Goal: Information Seeking & Learning: Check status

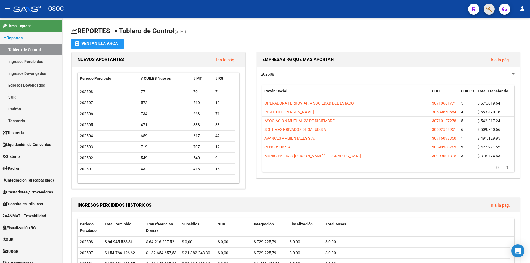
click at [484, 10] on button "button" at bounding box center [488, 9] width 11 height 11
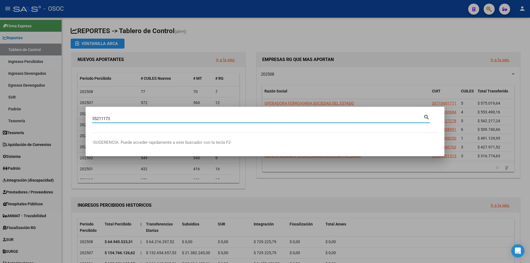
type input "35211173"
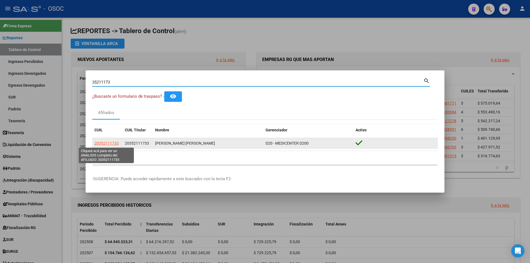
click at [117, 144] on span "20352111733" at bounding box center [106, 143] width 24 height 4
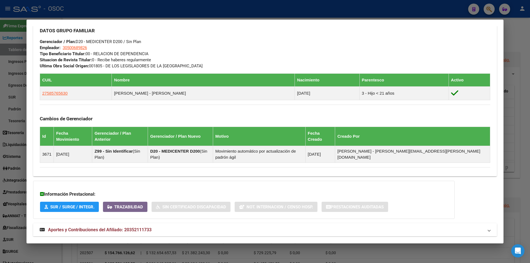
click at [190, 226] on mat-panel-title "Aportes y Contribuciones del Afiliado: 20352111733" at bounding box center [261, 229] width 443 height 7
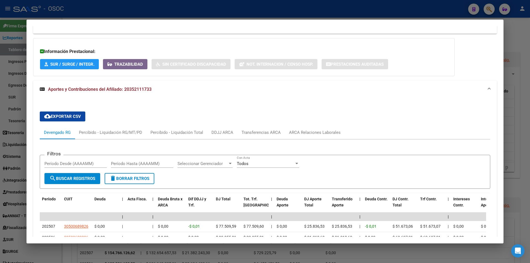
scroll to position [444, 0]
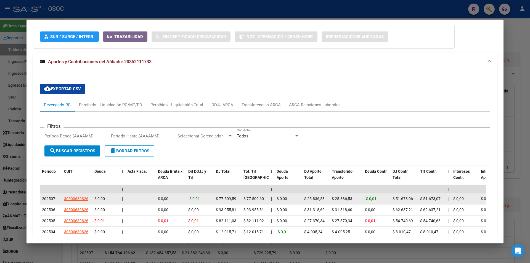
click at [340, 196] on span "$ 25.836,53" at bounding box center [342, 198] width 20 height 4
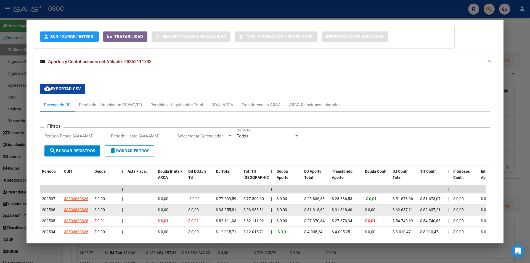
click at [326, 207] on div "$ 31.318,60" at bounding box center [315, 210] width 23 height 6
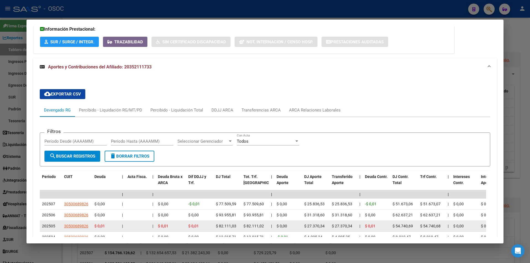
scroll to position [472, 0]
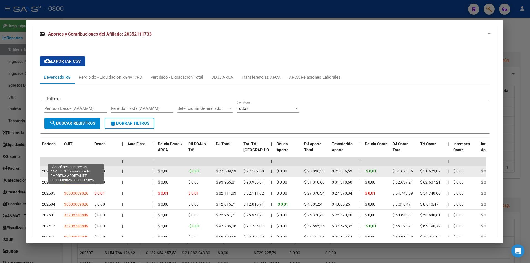
click at [81, 169] on span "30500689826" at bounding box center [76, 171] width 24 height 4
type textarea "30500689826"
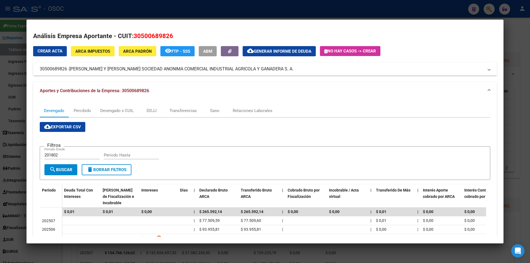
click at [266, 16] on div at bounding box center [265, 131] width 530 height 263
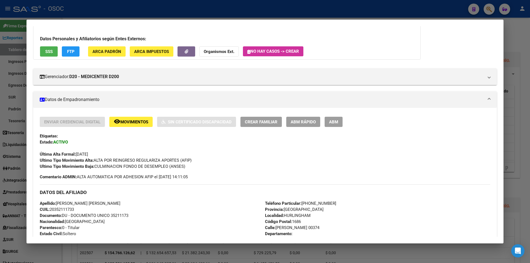
scroll to position [0, 0]
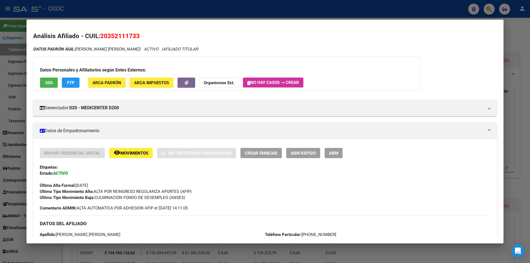
click at [81, 80] on app-movimiento-sss "FTP" at bounding box center [73, 83] width 22 height 10
click at [80, 79] on app-movimiento-sss "FTP" at bounding box center [73, 83] width 22 height 10
click at [78, 79] on button "FTP" at bounding box center [71, 83] width 18 height 10
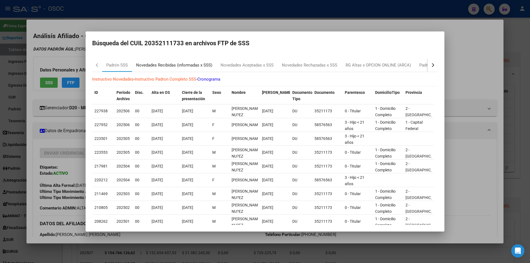
click at [187, 66] on div "Novedades Recibidas (informadas x SSS)" at bounding box center [174, 65] width 76 height 6
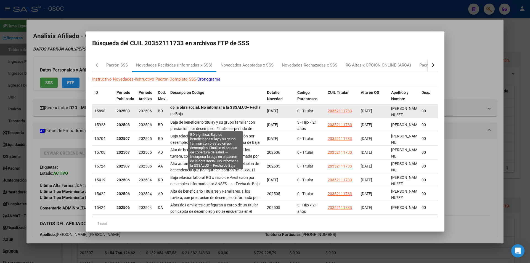
scroll to position [0, 0]
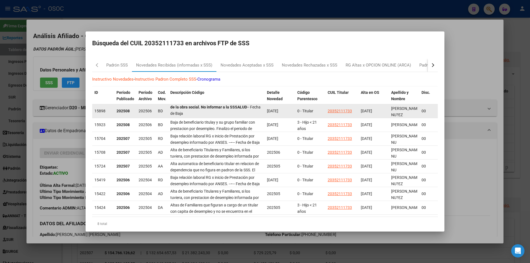
drag, startPoint x: 177, startPoint y: 114, endPoint x: 195, endPoint y: 114, distance: 17.4
click at [195, 114] on div "Baja de beneficiario titulay y su grupo familiar con prestacion por desempleo. …" at bounding box center [216, 111] width 92 height 12
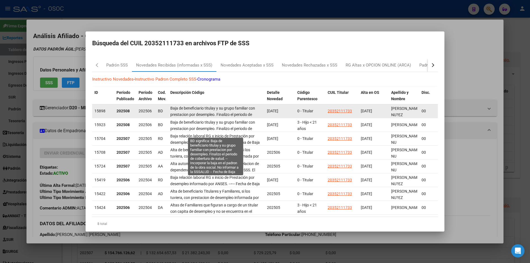
scroll to position [0, 0]
click at [195, 114] on span "Baja de beneficiario titulay y su grupo familiar con prestacion por desempleo. …" at bounding box center [215, 121] width 90 height 30
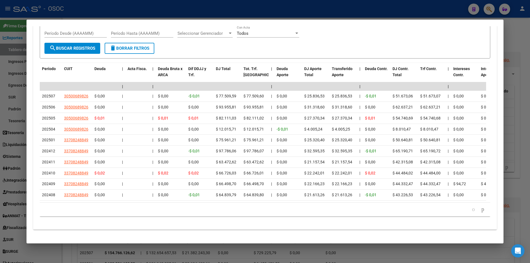
scroll to position [436, 0]
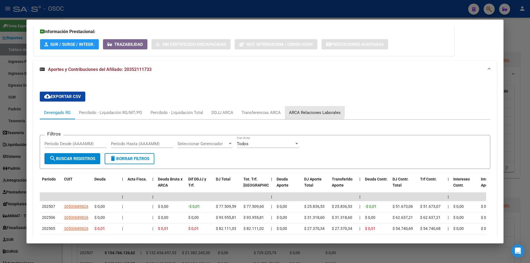
click at [305, 106] on div "ARCA Relaciones Laborales" at bounding box center [315, 112] width 60 height 13
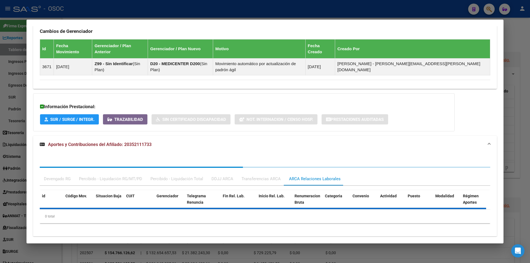
scroll to position [430, 0]
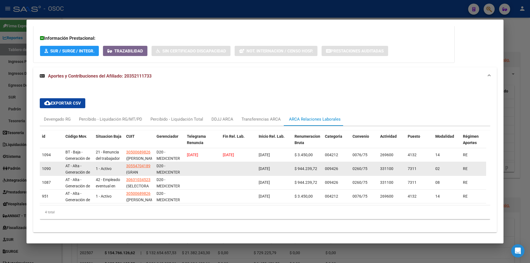
click at [264, 166] on span "[DATE]" at bounding box center [263, 168] width 11 height 4
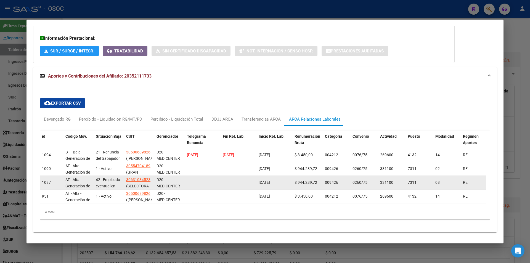
click at [270, 180] on span "[DATE]" at bounding box center [263, 182] width 11 height 4
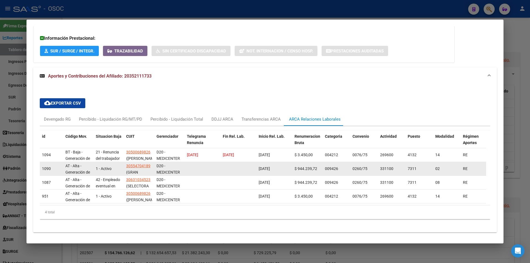
click at [280, 165] on div "[DATE]" at bounding box center [273, 168] width 31 height 6
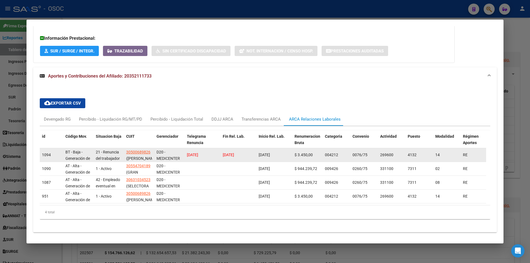
click at [234, 153] on span "[DATE]" at bounding box center [228, 155] width 11 height 4
click at [226, 153] on span "[DATE]" at bounding box center [228, 155] width 11 height 4
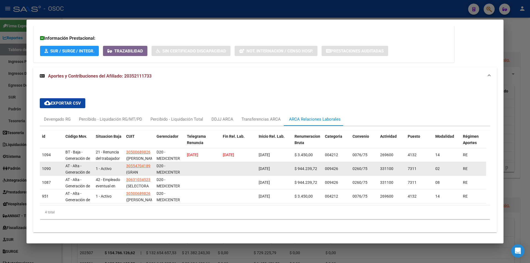
click at [257, 162] on datatable-body-cell "[DATE]" at bounding box center [274, 169] width 36 height 14
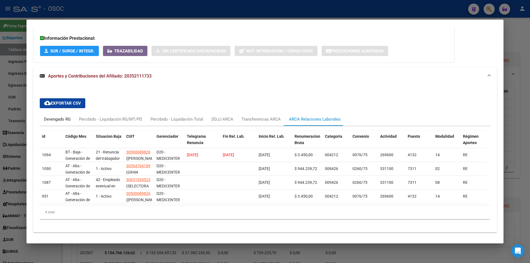
click at [66, 116] on div "Devengado RG" at bounding box center [57, 119] width 27 height 6
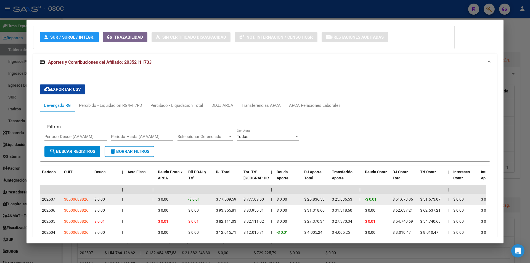
scroll to position [485, 0]
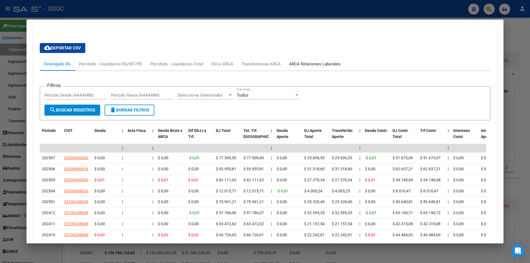
click at [330, 61] on div "ARCA Relaciones Laborales" at bounding box center [315, 64] width 52 height 6
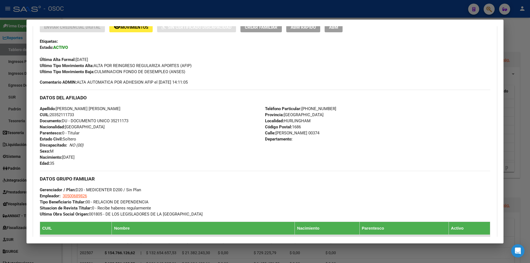
scroll to position [44, 0]
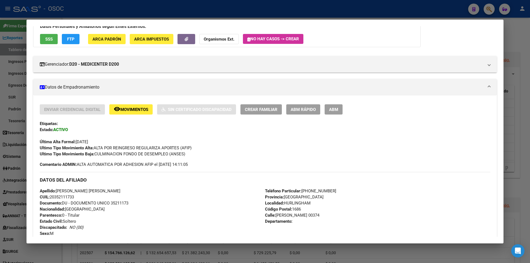
click at [118, 156] on span "Ultimo Tipo Movimiento Baja: CULMINACION FONDO DE DESEMPLEO (ANSES)" at bounding box center [112, 153] width 145 height 5
click at [133, 151] on div "Ultimo Tipo Movimiento Baja: CULMINACION FONDO DE DESEMPLEO (ANSES)" at bounding box center [265, 154] width 450 height 6
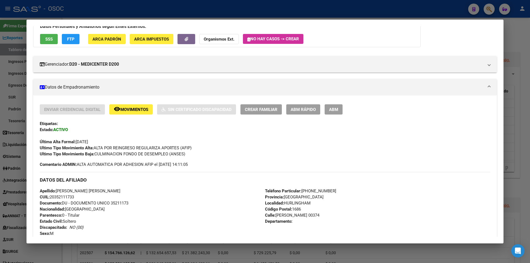
click at [133, 151] on div "Ultimo Tipo Movimiento Baja: CULMINACION FONDO DE DESEMPLEO (ANSES)" at bounding box center [265, 154] width 450 height 6
click at [136, 148] on span "Ultimo Tipo Movimiento Alta: ALTA POR REINGRESO REGULARIZA APORTES (AFIP)" at bounding box center [116, 147] width 152 height 5
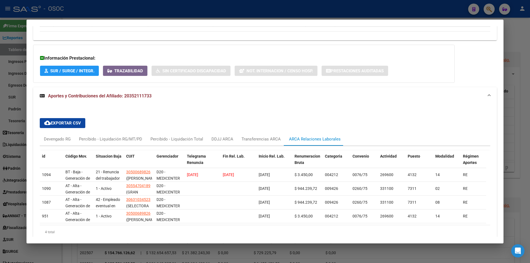
scroll to position [430, 0]
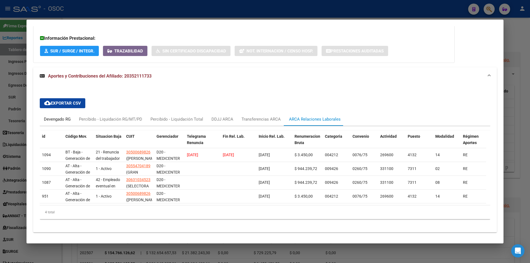
click at [47, 116] on div "Devengado RG" at bounding box center [57, 119] width 27 height 6
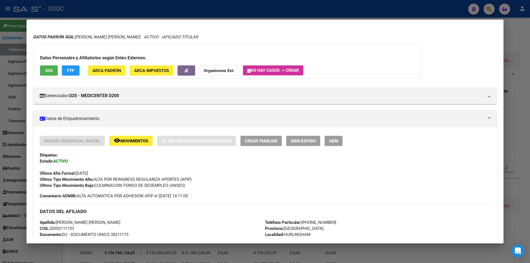
scroll to position [0, 0]
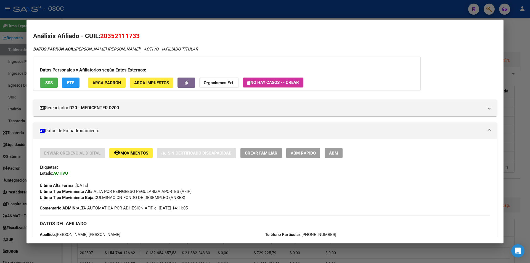
click at [78, 88] on div "Datos Personales y Afiliatorios según Entes Externos: SSS FTP ARCA Padrón ARCA …" at bounding box center [226, 74] width 387 height 34
click at [70, 84] on span "FTP" at bounding box center [70, 82] width 7 height 5
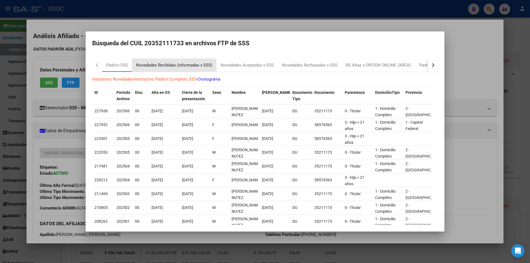
click at [187, 65] on div "Novedades Recibidas (informadas x SSS)" at bounding box center [174, 65] width 76 height 6
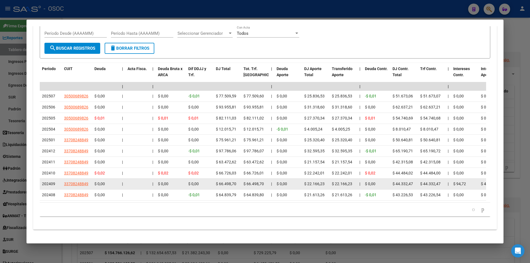
scroll to position [381, 0]
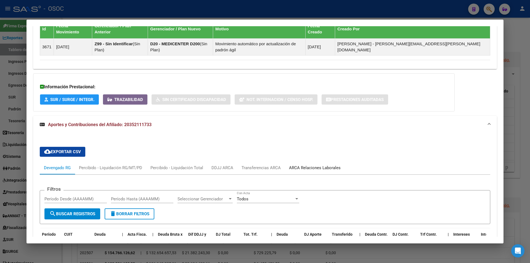
click at [316, 165] on div "ARCA Relaciones Laborales" at bounding box center [315, 168] width 52 height 6
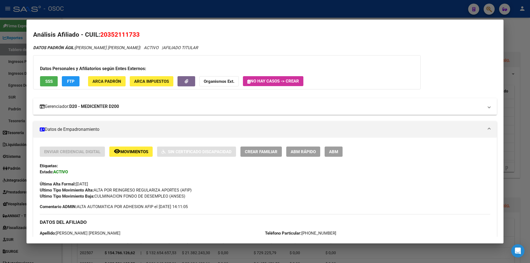
scroll to position [0, 0]
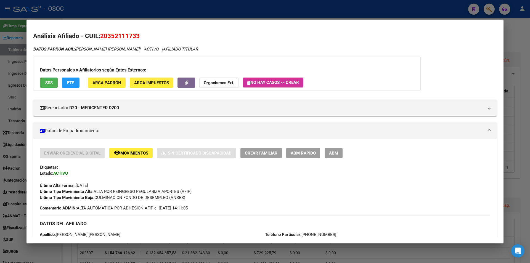
click at [76, 88] on div "Datos Personales y Afiliatorios según Entes Externos: SSS FTP ARCA Padrón ARCA …" at bounding box center [226, 74] width 387 height 34
click at [76, 87] on button "FTP" at bounding box center [71, 83] width 18 height 10
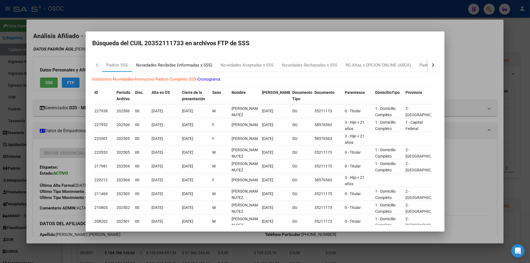
click at [190, 65] on div "Novedades Recibidas (informadas x SSS)" at bounding box center [174, 65] width 76 height 6
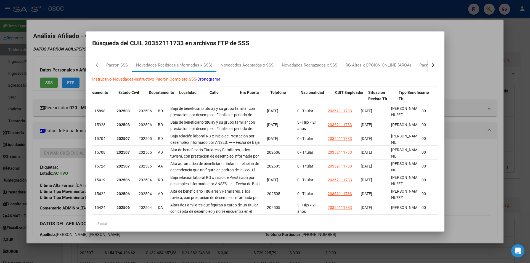
scroll to position [0, 410]
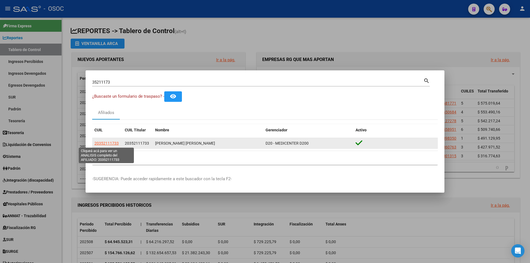
click at [116, 141] on span "20352111733" at bounding box center [106, 143] width 24 height 4
type textarea "20352111733"
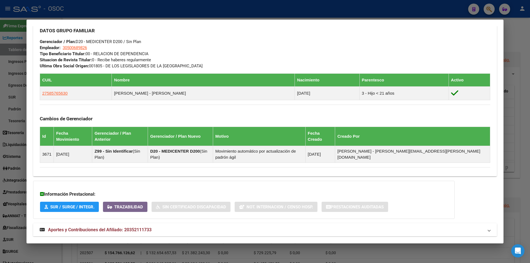
click at [101, 227] on span "Aportes y Contribuciones del Afiliado: 20352111733" at bounding box center [99, 229] width 103 height 5
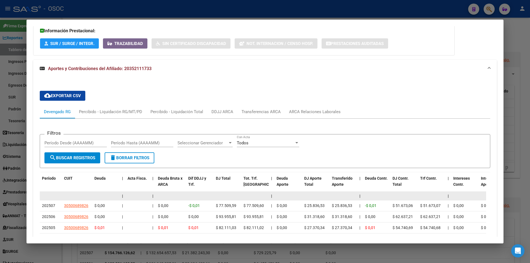
scroll to position [495, 0]
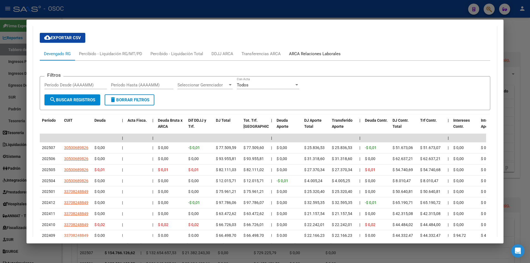
click at [329, 51] on div "ARCA Relaciones Laborales" at bounding box center [315, 54] width 52 height 6
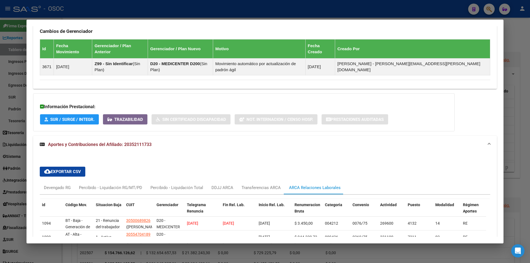
scroll to position [387, 0]
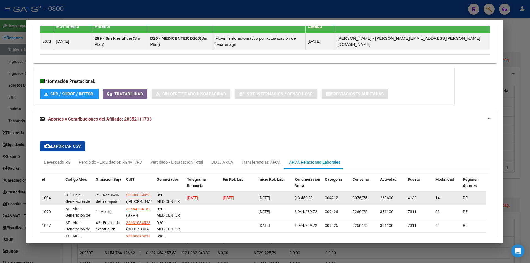
click at [227, 196] on span "[DATE]" at bounding box center [228, 198] width 11 height 4
click at [198, 196] on span "[DATE]" at bounding box center [192, 198] width 11 height 4
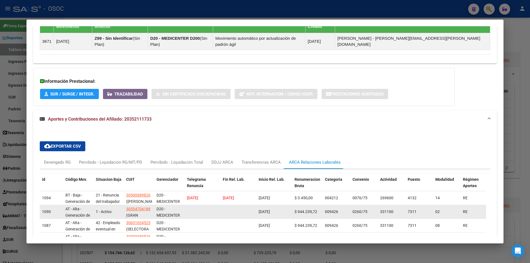
click at [141, 206] on div "30554704189 ([GEOGRAPHIC_DATA] [MEDICAL_DATA] X SOCIEDAD ANONIMA)" at bounding box center [139, 212] width 26 height 12
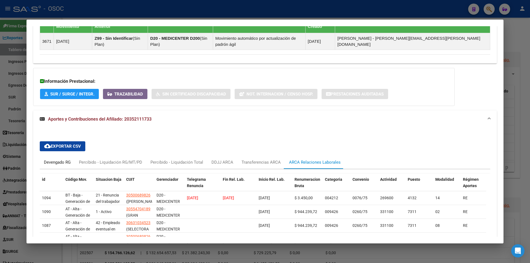
click at [46, 156] on div "Devengado RG" at bounding box center [57, 162] width 35 height 13
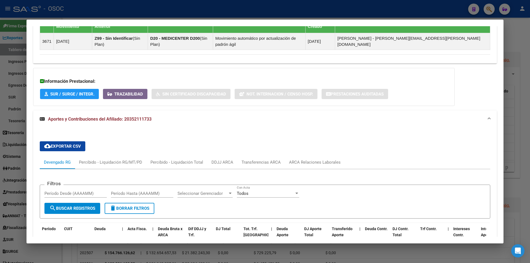
scroll to position [497, 0]
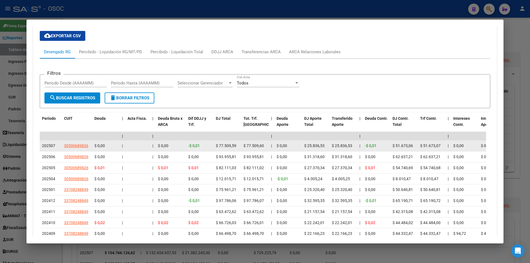
click at [317, 143] on span "$ 25.836,53" at bounding box center [314, 145] width 20 height 4
click at [308, 140] on datatable-body-cell "$ 25.836,53" at bounding box center [316, 145] width 28 height 11
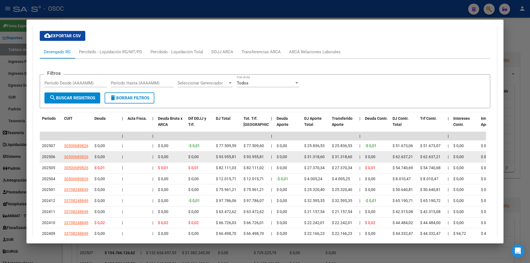
click at [308, 151] on datatable-body-cell "$ 31.318,60" at bounding box center [316, 156] width 28 height 11
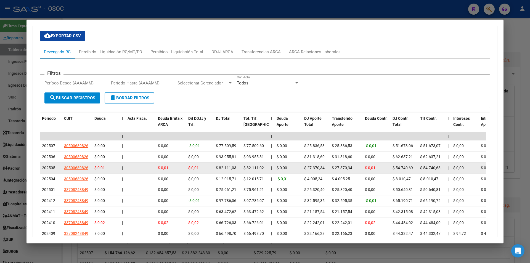
click at [309, 165] on span "$ 27.370,34" at bounding box center [314, 167] width 20 height 4
click at [173, 162] on datatable-body-cell "$ 0,01" at bounding box center [171, 167] width 30 height 11
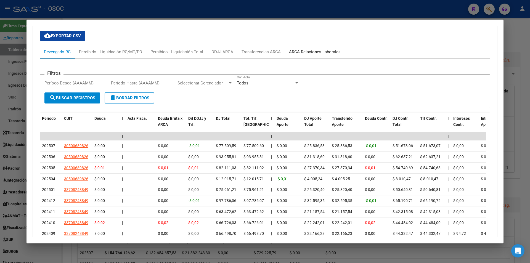
click at [301, 49] on div "ARCA Relaciones Laborales" at bounding box center [315, 52] width 52 height 6
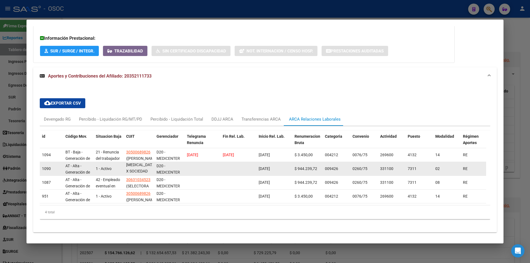
scroll to position [0, 0]
drag, startPoint x: 150, startPoint y: 154, endPoint x: 124, endPoint y: 158, distance: 26.5
click at [124, 162] on datatable-body-cell "30554704189 ([GEOGRAPHIC_DATA] [MEDICAL_DATA] X SOCIEDAD ANONIMA)" at bounding box center [139, 169] width 30 height 14
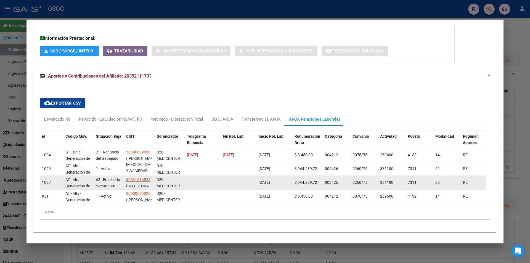
click at [175, 177] on div "D20 - MEDICENTER D200" at bounding box center [169, 183] width 26 height 12
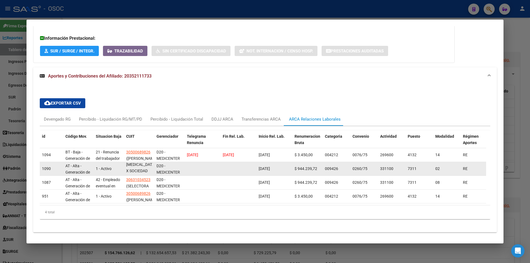
scroll to position [0, 0]
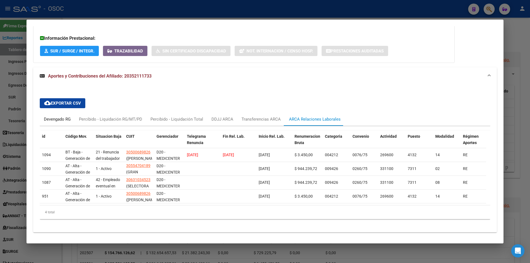
click at [41, 113] on div "Devengado RG" at bounding box center [57, 119] width 35 height 13
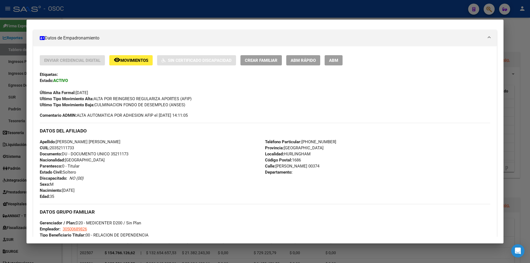
scroll to position [71, 0]
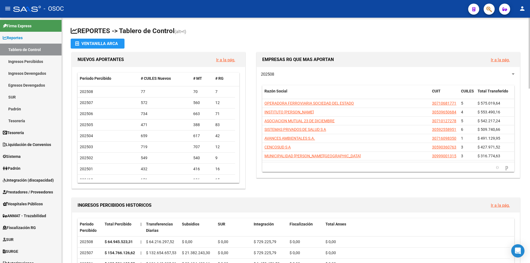
click at [5, 8] on mat-icon "menu" at bounding box center [7, 8] width 7 height 7
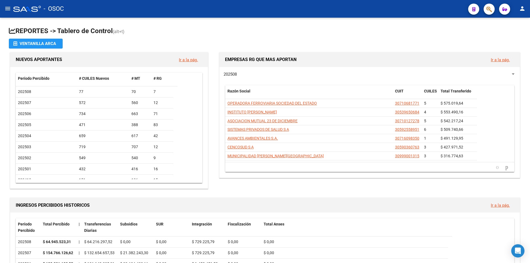
click at [5, 8] on mat-icon "menu" at bounding box center [7, 8] width 7 height 7
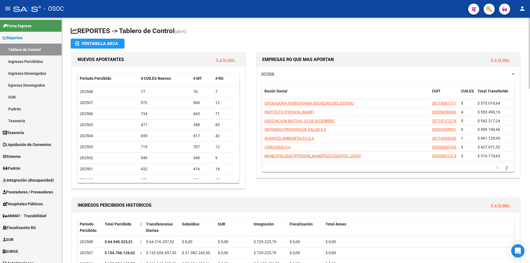
click at [288, 45] on app-file-import-inline "Ventanilla ARCA" at bounding box center [296, 44] width 450 height 10
